Goal: Navigation & Orientation: Find specific page/section

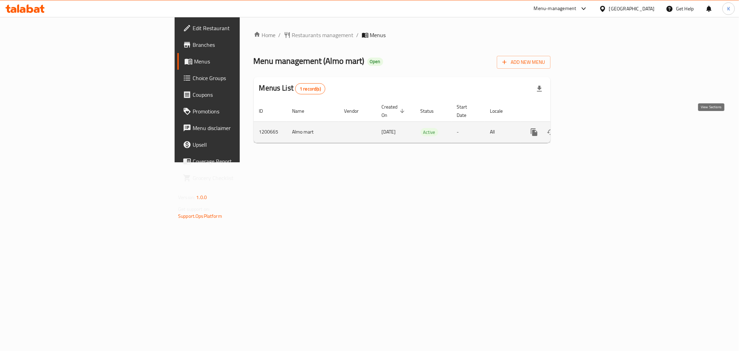
click at [588, 128] on icon "enhanced table" at bounding box center [584, 132] width 8 height 8
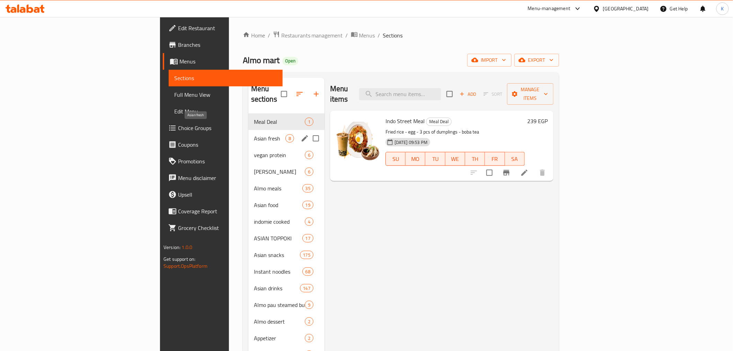
click at [254, 134] on span "Asian fresh" at bounding box center [270, 138] width 32 height 8
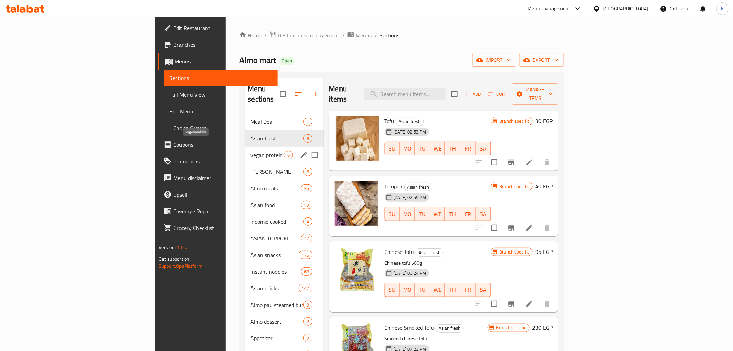
click at [250, 151] on span "vegan protein" at bounding box center [267, 155] width 34 height 8
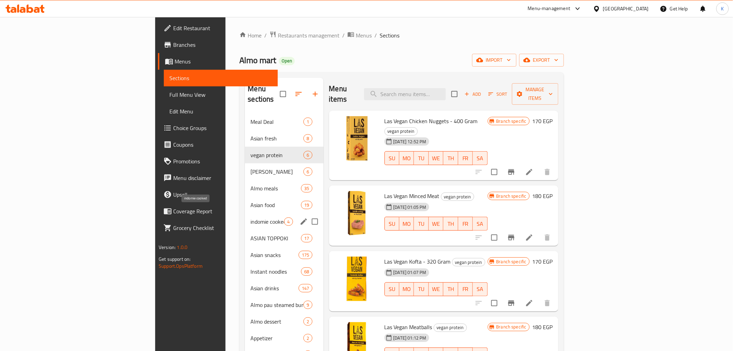
click at [250, 217] on span "indomie cooked" at bounding box center [267, 221] width 34 height 8
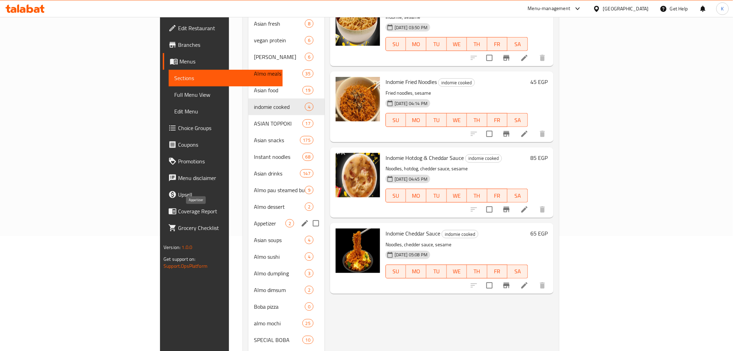
scroll to position [115, 0]
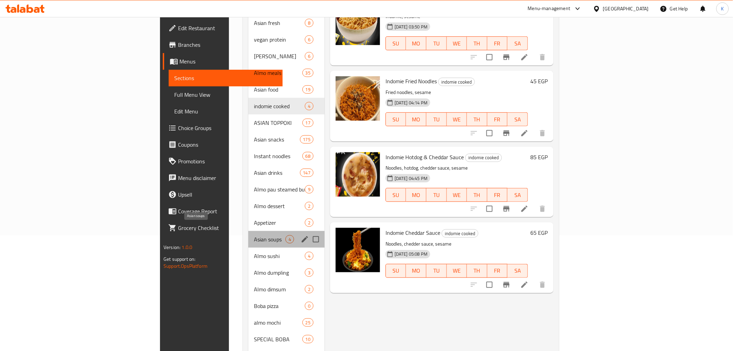
click at [254, 235] on span "Asian soups" at bounding box center [270, 239] width 32 height 8
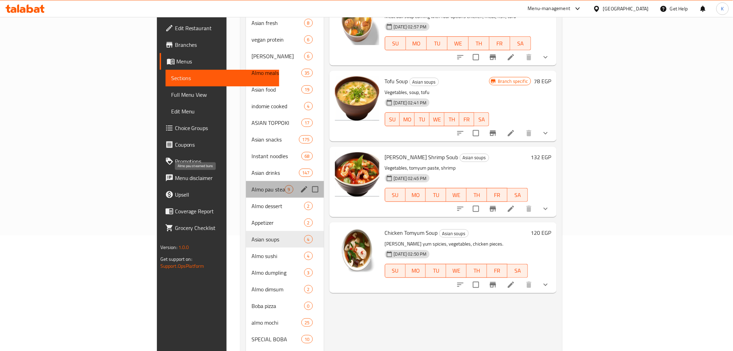
click at [251, 185] on span "Almo pau steamed buns" at bounding box center [267, 189] width 33 height 8
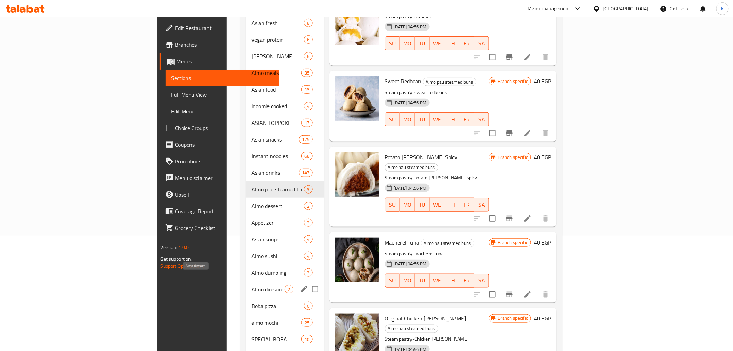
click at [251, 285] on span "Almo dimsum" at bounding box center [267, 289] width 33 height 8
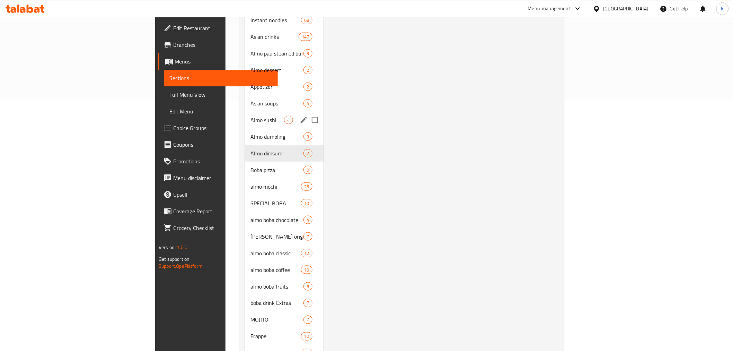
scroll to position [269, 0]
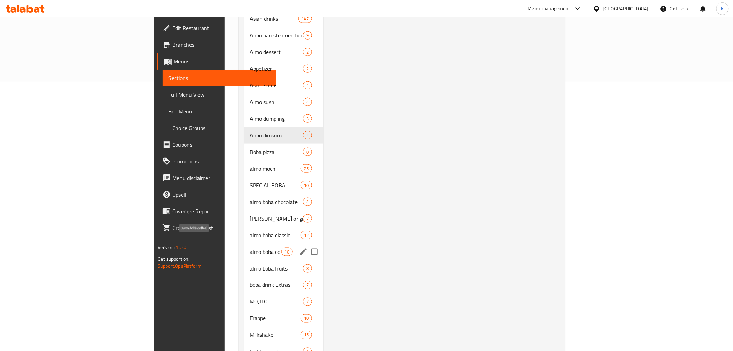
click at [250, 247] on span "almo boba coffee" at bounding box center [266, 251] width 32 height 8
